Goal: Task Accomplishment & Management: Manage account settings

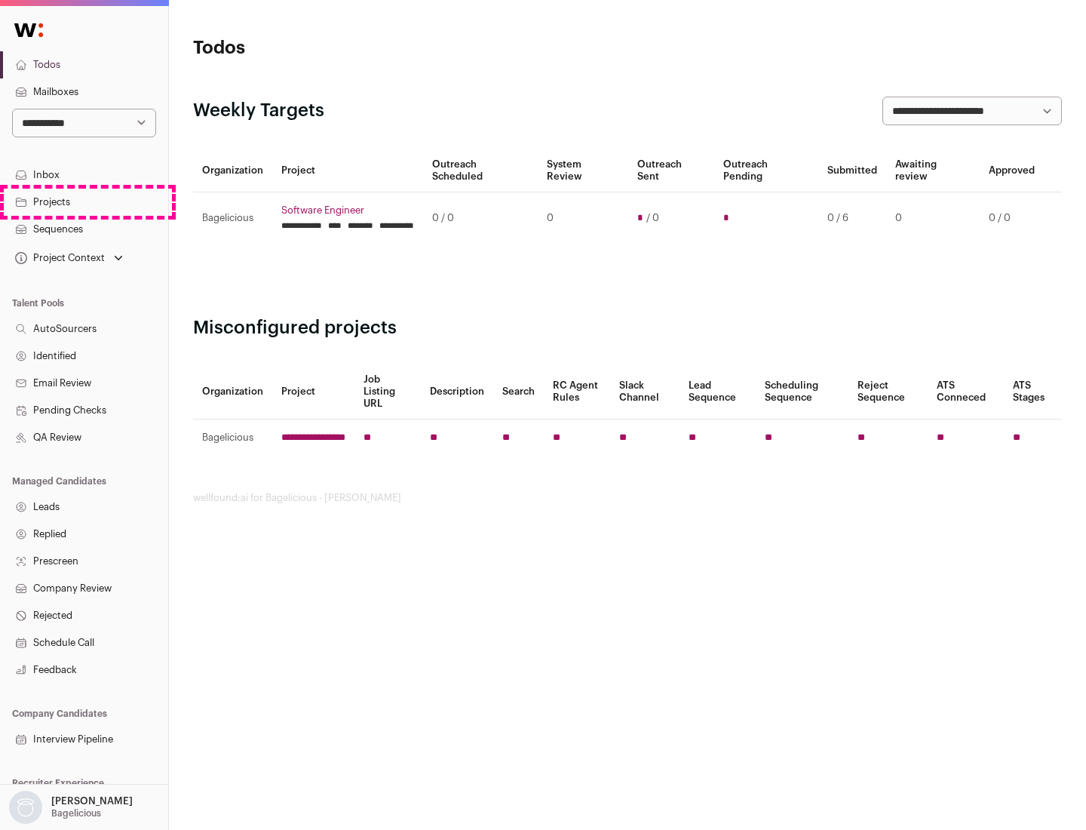
click at [84, 201] on link "Projects" at bounding box center [84, 202] width 168 height 27
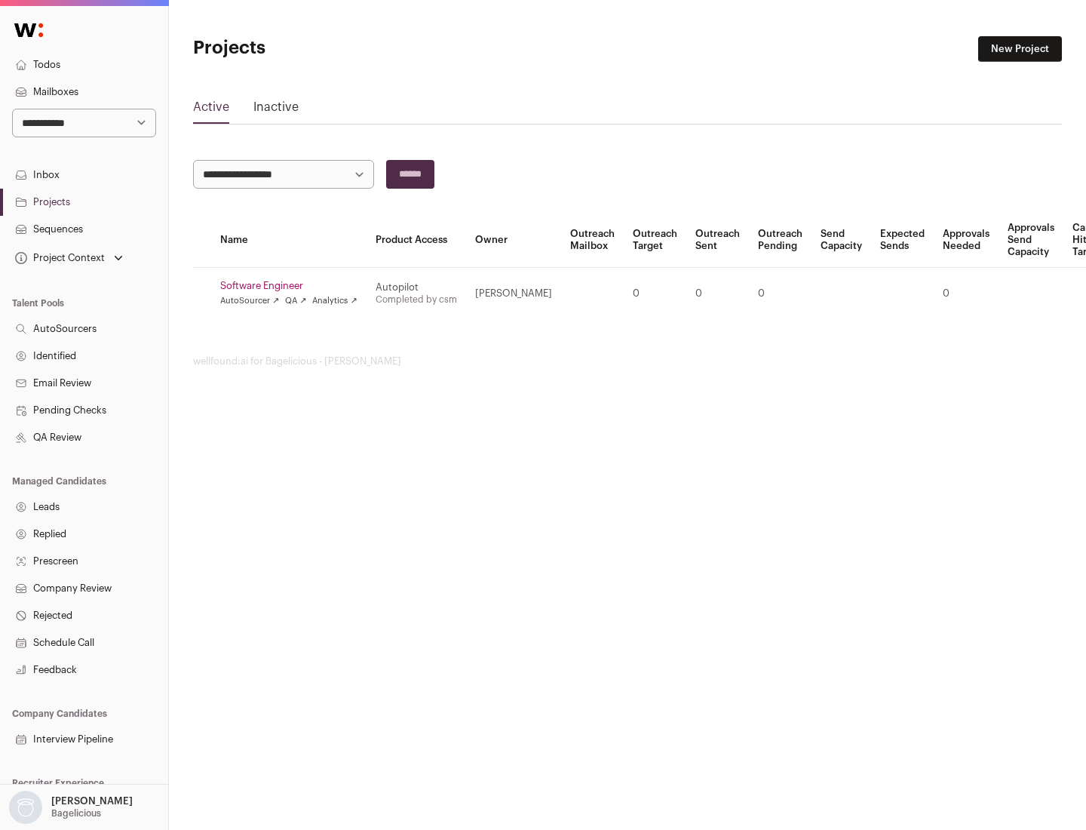
click at [293, 286] on link "Software Engineer" at bounding box center [288, 286] width 137 height 12
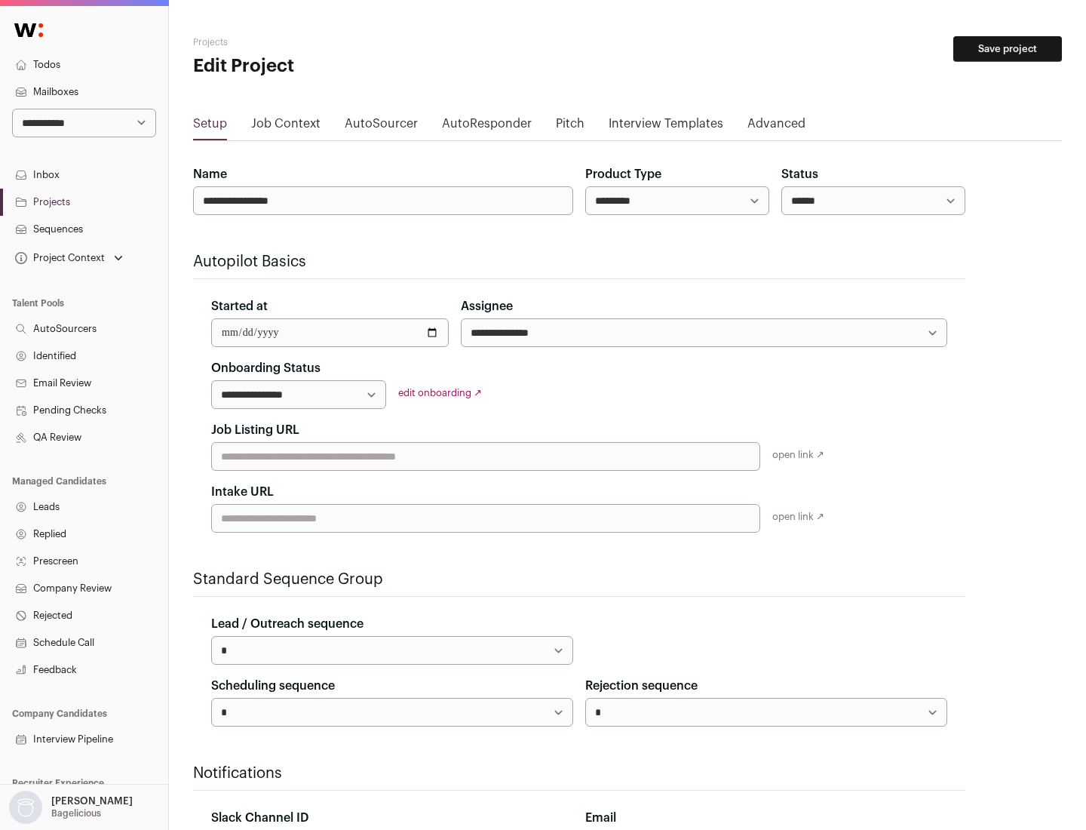
click at [1008, 49] on button "Save project" at bounding box center [1007, 49] width 109 height 26
